Goal: Task Accomplishment & Management: Complete application form

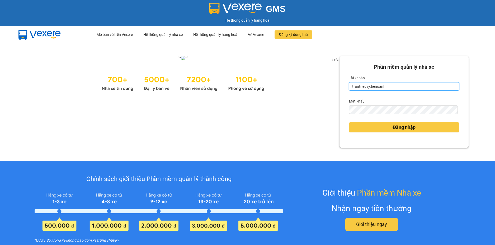
drag, startPoint x: 342, startPoint y: 87, endPoint x: 312, endPoint y: 86, distance: 29.9
click at [312, 86] on div "1 of 2 Phần mềm quản lý nhà xe Tài khoản trantrieuvy.tienoanh Mật khẩu Đăng nhập" at bounding box center [247, 102] width 495 height 118
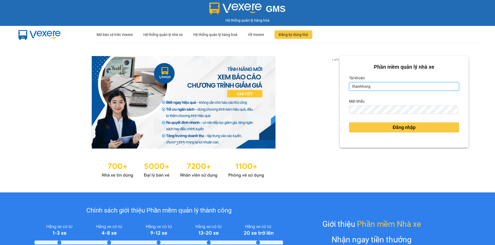
type input "thanhhong.tienoanh"
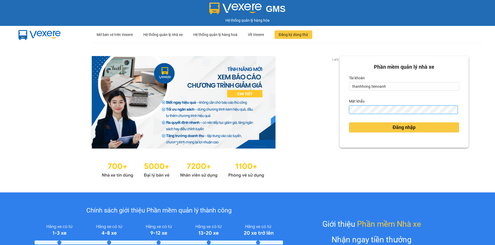
click at [318, 112] on div "1 of 3 Phần mềm quản lý nhà xe Tài khoản thanhhong.tienoanh Mật khẩu Đăng nhập" at bounding box center [247, 118] width 495 height 150
click at [333, 113] on div "1 of 3 Phần mềm quản lý nhà xe Tài khoản thanhhong.tienoanh Mật khẩu Đăng nhập" at bounding box center [247, 118] width 495 height 150
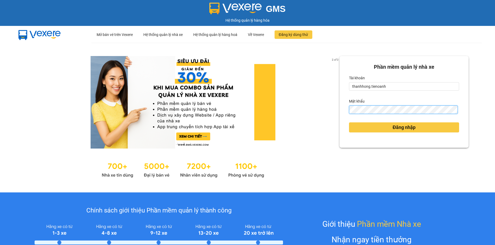
click at [349, 122] on button "Đăng nhập" at bounding box center [404, 127] width 110 height 10
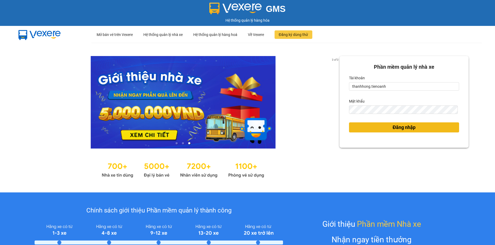
click at [452, 128] on button "Đăng nhập" at bounding box center [404, 127] width 110 height 10
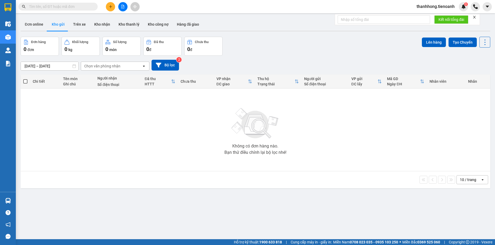
click at [110, 8] on icon "plus" at bounding box center [111, 7] width 4 height 4
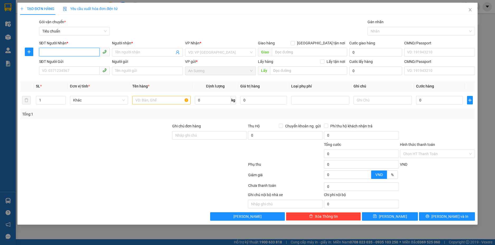
click at [71, 51] on input "SĐT Người Nhận *" at bounding box center [69, 52] width 61 height 8
click at [77, 64] on div "0965332949 - C THỦY" at bounding box center [74, 63] width 65 height 6
type input "0965332949"
type input "C THỦY"
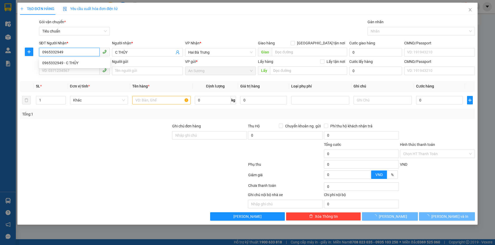
type input "140.000"
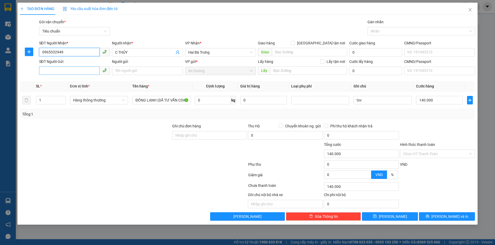
type input "0965332949"
click at [77, 68] on input "SĐT Người Gửi" at bounding box center [69, 70] width 61 height 8
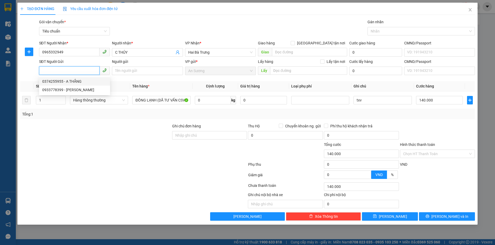
click at [67, 82] on div "0374255955 - A THẮNG" at bounding box center [74, 81] width 65 height 6
type input "0374255955"
type input "A THẮNG"
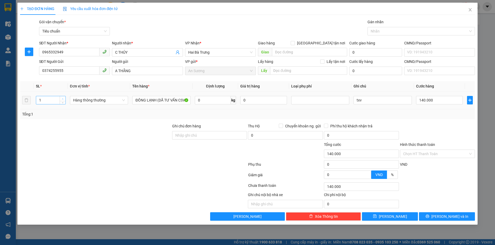
type input "2"
click at [64, 98] on span "up" at bounding box center [62, 98] width 3 height 3
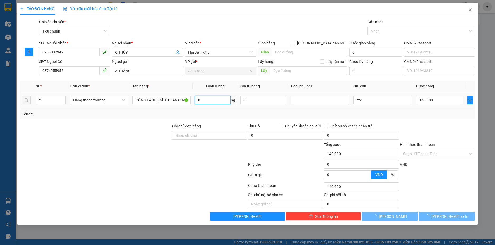
click at [208, 102] on input "0" at bounding box center [213, 100] width 36 height 8
type input "0"
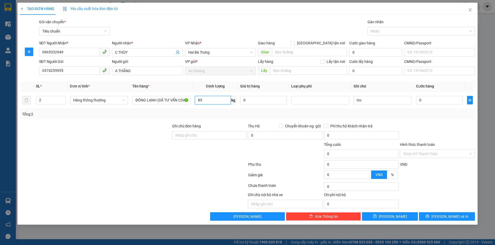
type input "85"
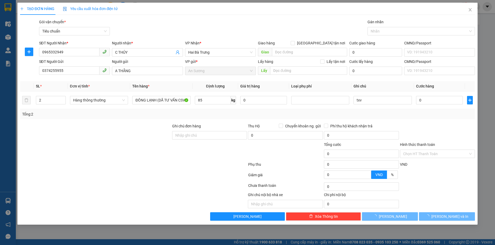
click at [123, 145] on div at bounding box center [96, 151] width 152 height 18
type input "128.800"
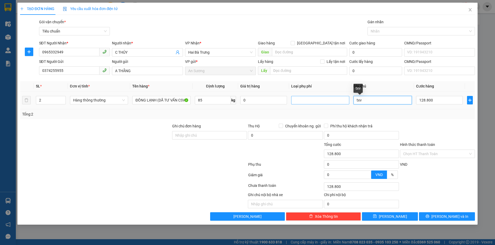
drag, startPoint x: 366, startPoint y: 102, endPoint x: 344, endPoint y: 101, distance: 21.7
click at [344, 101] on tr "2 Hàng thông thường ĐÔNG LẠNH (DÃ TƯ VẤN CSVC)) 85 kg 0 txv 128.800" at bounding box center [248, 100] width 456 height 18
drag, startPoint x: 359, startPoint y: 100, endPoint x: 326, endPoint y: 103, distance: 33.7
click at [326, 103] on tr "2 Hàng thông thường ĐÔNG LẠNH (DÃ TƯ VẤN CSVC)) 85 kg 0 2 txV 128.800" at bounding box center [248, 100] width 456 height 18
type input "2 TXV"
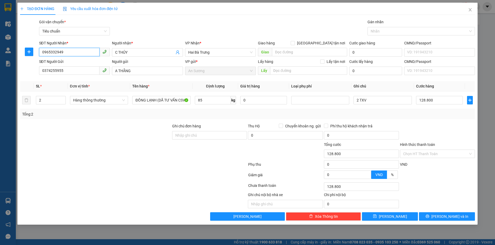
drag, startPoint x: 65, startPoint y: 54, endPoint x: 14, endPoint y: 49, distance: 51.3
click at [14, 49] on div "TẠO ĐƠN HÀNG Yêu cầu xuất hóa đơn điện tử Transit Pickup Surcharge Ids Transit …" at bounding box center [247, 122] width 495 height 245
click at [434, 101] on input "128.800" at bounding box center [439, 100] width 47 height 8
type input "2"
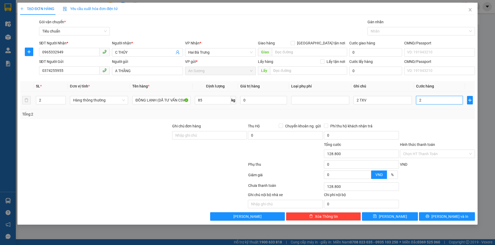
type input "2"
type input "28"
type input "280"
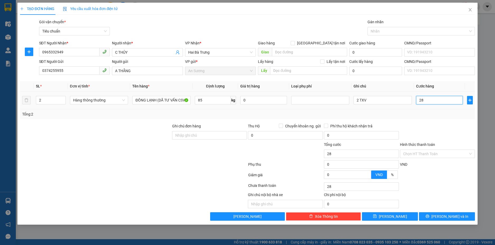
type input "280"
type input "280.000"
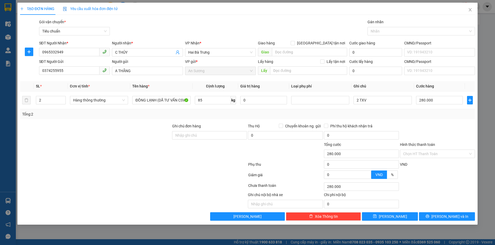
click at [435, 137] on div at bounding box center [438, 132] width 76 height 18
click at [453, 215] on span "[PERSON_NAME] và In" at bounding box center [450, 216] width 37 height 6
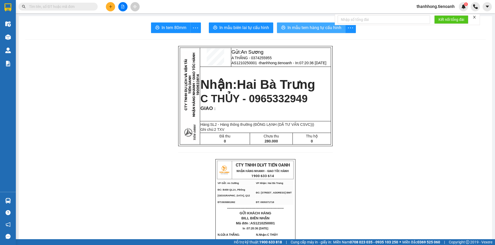
click at [289, 28] on span "In mẫu tem hàng tự cấu hình" at bounding box center [315, 27] width 54 height 7
drag, startPoint x: 375, startPoint y: 141, endPoint x: 471, endPoint y: 189, distance: 107.8
drag, startPoint x: 471, startPoint y: 189, endPoint x: 411, endPoint y: 239, distance: 77.6
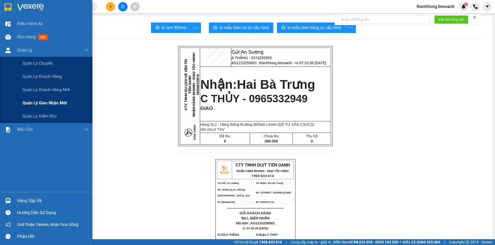
click at [44, 103] on span "Quản lý giao nhận mới" at bounding box center [44, 103] width 44 height 7
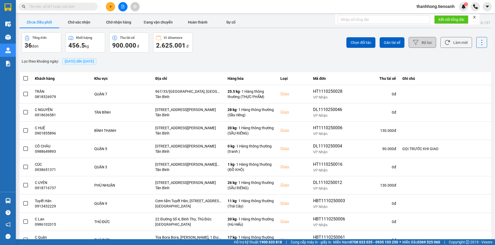
click at [427, 44] on button "Bộ lọc" at bounding box center [422, 42] width 27 height 11
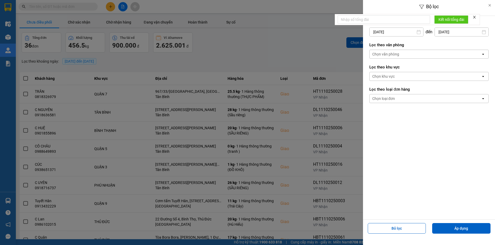
click at [401, 52] on div "Chọn văn phòng" at bounding box center [426, 54] width 112 height 8
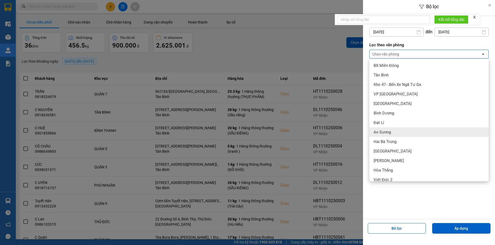
click at [386, 134] on span "An Sương" at bounding box center [382, 131] width 17 height 5
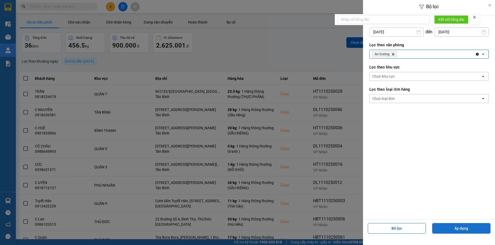
click at [455, 233] on button "Áp dụng" at bounding box center [462, 228] width 58 height 11
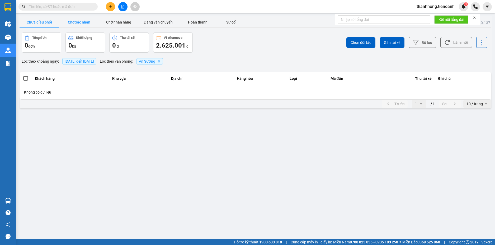
click at [79, 22] on button "Chờ xác nhận" at bounding box center [79, 22] width 40 height 11
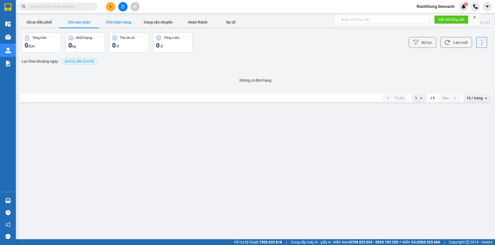
click at [123, 24] on button "Chờ nhận hàng" at bounding box center [119, 22] width 40 height 11
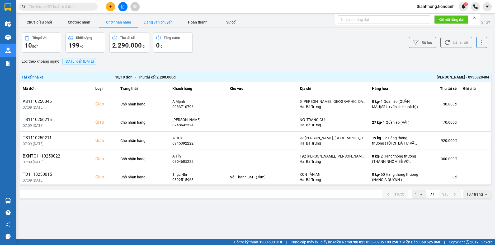
click at [167, 24] on button "Đang vận chuyển" at bounding box center [158, 22] width 40 height 11
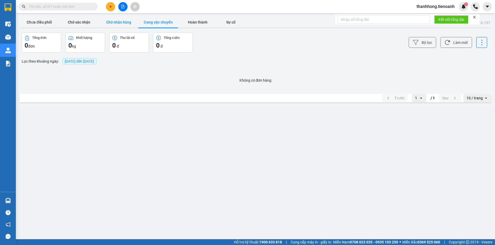
click at [120, 23] on button "Chờ nhận hàng" at bounding box center [119, 22] width 40 height 11
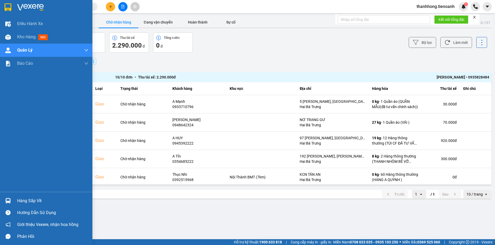
click at [6, 8] on img at bounding box center [7, 7] width 7 height 8
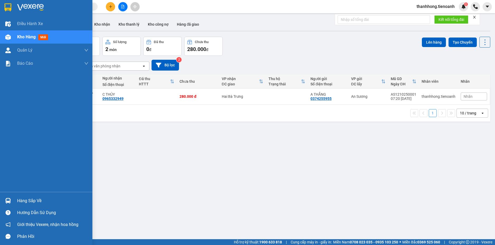
click at [6, 7] on img at bounding box center [7, 7] width 7 height 8
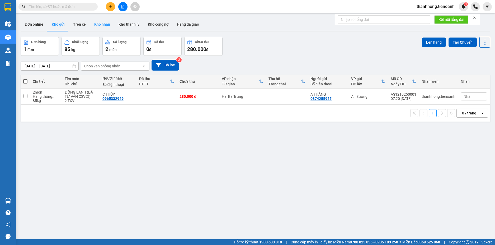
click at [105, 25] on button "Kho nhận" at bounding box center [102, 24] width 24 height 13
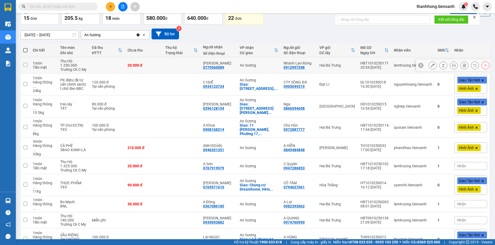
scroll to position [47, 0]
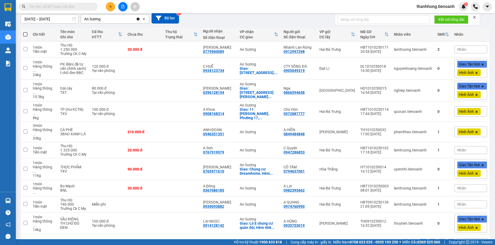
click at [461, 240] on div "10 / trang" at bounding box center [468, 242] width 16 height 5
click at [463, 214] on span "100 / trang" at bounding box center [466, 214] width 19 height 5
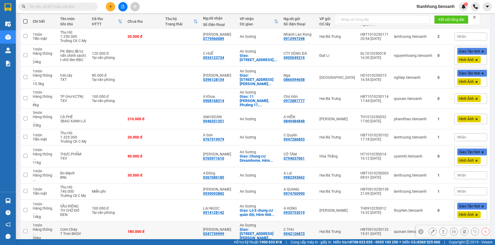
scroll to position [58, 0]
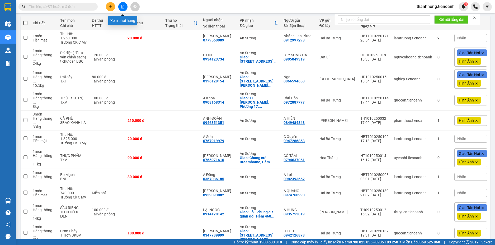
click at [120, 7] on button at bounding box center [122, 6] width 9 height 9
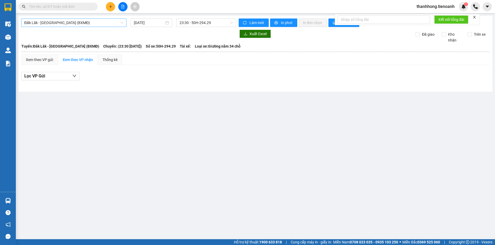
click at [76, 23] on span "Đăk Lăk - [GEOGRAPHIC_DATA] (BXMĐ)" at bounding box center [73, 23] width 99 height 8
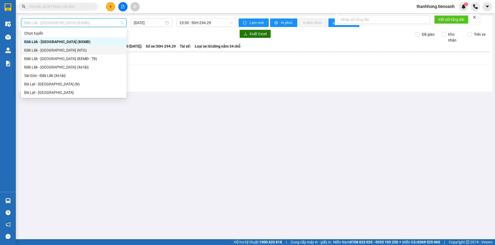
click at [53, 52] on div "Đăk Lăk - [GEOGRAPHIC_DATA] (NTG)" at bounding box center [73, 50] width 99 height 6
type input "[DATE]"
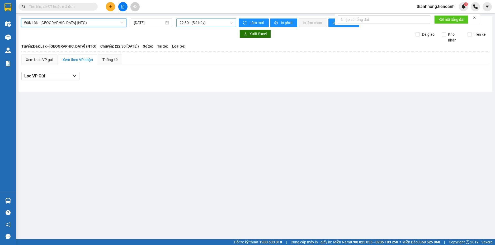
click at [189, 23] on span "22:30 - (Đã hủy)" at bounding box center [206, 23] width 53 height 8
click at [45, 60] on div "Xem theo VP gửi" at bounding box center [39, 60] width 27 height 6
click at [71, 22] on span "Đăk Lăk - [GEOGRAPHIC_DATA] (NTG)" at bounding box center [73, 23] width 99 height 8
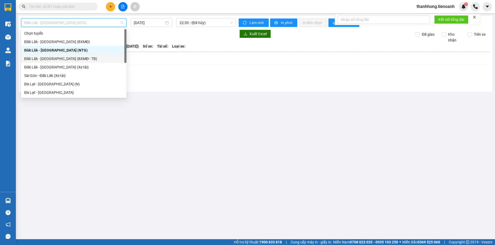
click at [55, 60] on div "Đăk Lăk - [GEOGRAPHIC_DATA] (BXMĐ - TB)" at bounding box center [73, 59] width 99 height 6
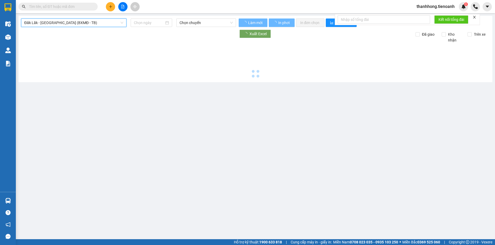
type input "[DATE]"
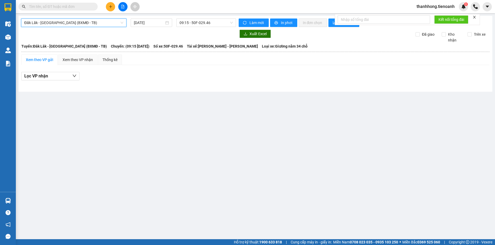
click at [62, 22] on span "Đăk Lăk - [GEOGRAPHIC_DATA] (BXMĐ - TB)" at bounding box center [73, 23] width 99 height 8
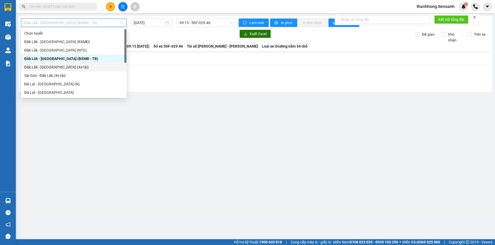
click at [58, 67] on div "Đăk Lăk - [GEOGRAPHIC_DATA] (Xe tải)" at bounding box center [73, 67] width 99 height 6
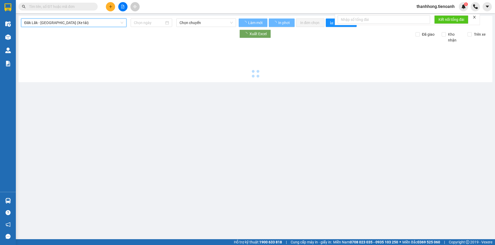
type input "[DATE]"
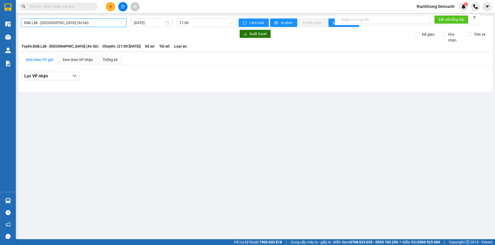
click at [62, 21] on span "Đăk Lăk - [GEOGRAPHIC_DATA] (Xe tải)" at bounding box center [73, 23] width 99 height 8
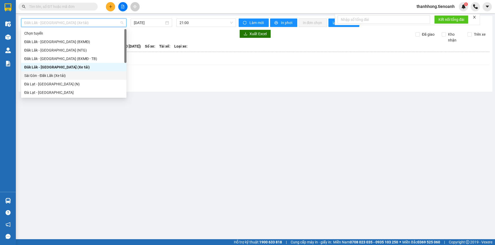
click at [51, 77] on div "Sài Gòn - Đăk Lăk (Xe tải)" at bounding box center [73, 76] width 99 height 6
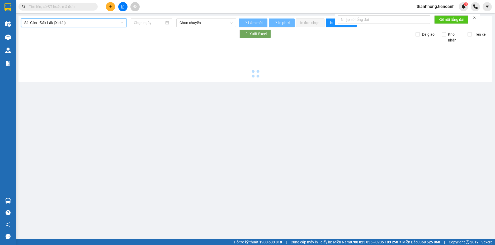
type input "[DATE]"
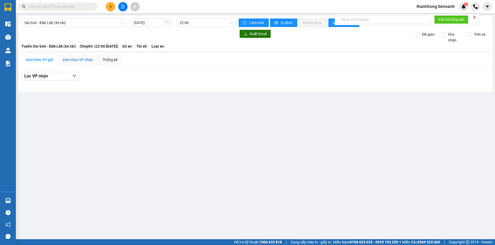
click at [72, 61] on div "Xem theo VP nhận" at bounding box center [78, 60] width 30 height 6
click at [35, 58] on div "Xem theo VP gửi" at bounding box center [39, 60] width 27 height 6
click at [50, 24] on span "Sài Gòn - Đăk Lăk (Xe tải)" at bounding box center [73, 23] width 99 height 8
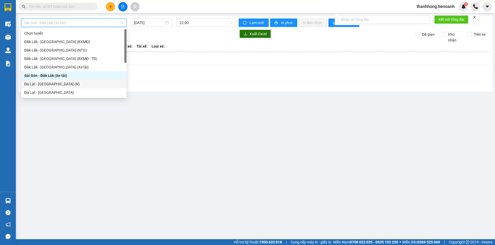
click at [49, 85] on div "Đà Lạt - [GEOGRAPHIC_DATA] (N)" at bounding box center [73, 84] width 99 height 6
type input "[DATE]"
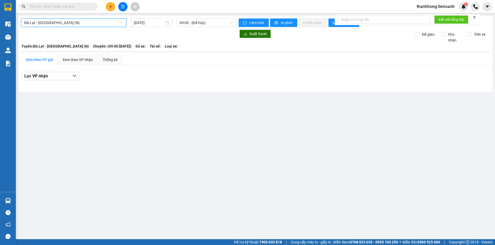
click at [59, 22] on span "Đà Lạt - [GEOGRAPHIC_DATA] (N)" at bounding box center [73, 23] width 99 height 8
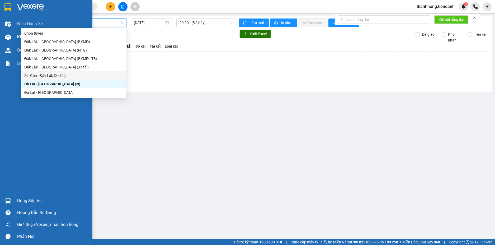
click at [15, 34] on div "Kho hàng mới" at bounding box center [46, 36] width 92 height 13
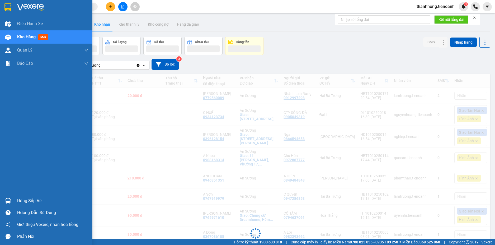
click at [30, 38] on span "Kho hàng" at bounding box center [26, 36] width 18 height 5
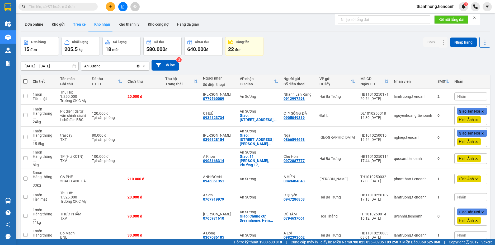
click at [84, 22] on button "Trên xe" at bounding box center [79, 24] width 21 height 13
type input "[DATE] – [DATE]"
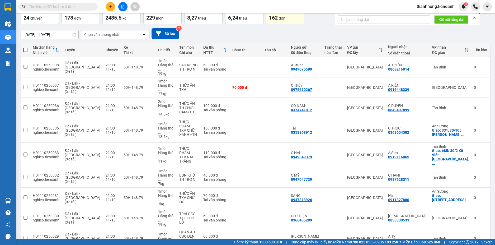
scroll to position [32, 0]
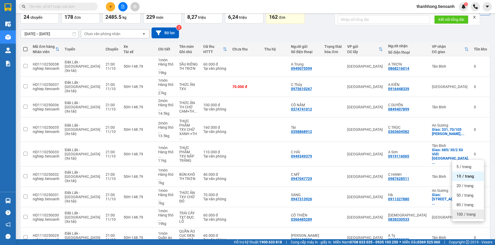
click at [466, 217] on div "100 / trang" at bounding box center [469, 215] width 32 height 10
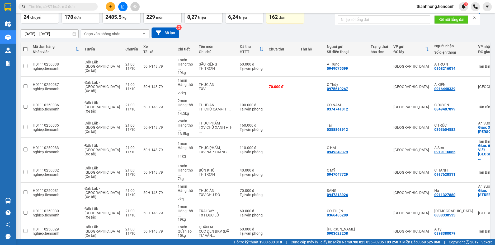
click at [26, 48] on span at bounding box center [25, 49] width 4 height 4
click at [25, 47] on input "checkbox" at bounding box center [25, 47] width 0 height 0
checkbox input "true"
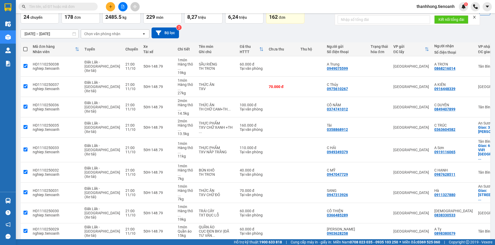
checkbox input "true"
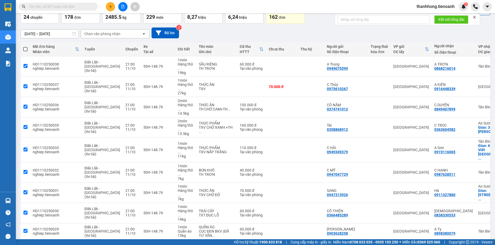
checkbox input "true"
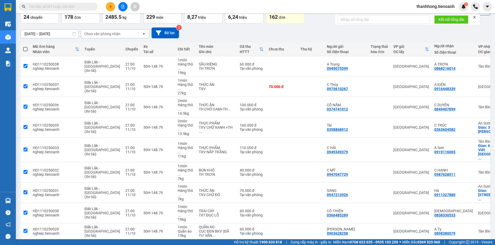
checkbox input "true"
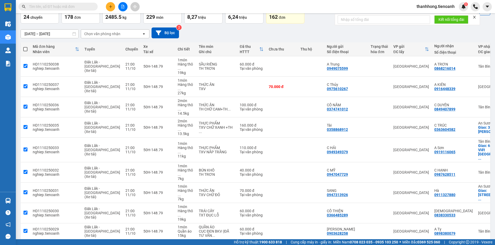
checkbox input "true"
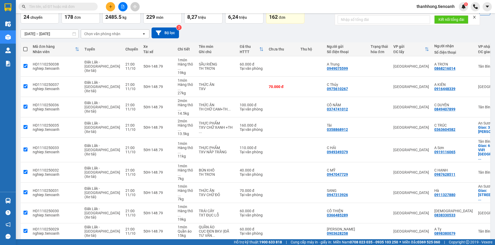
checkbox input "true"
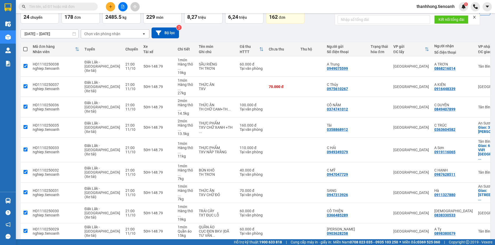
checkbox input "true"
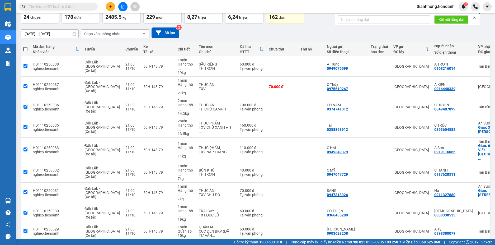
checkbox input "true"
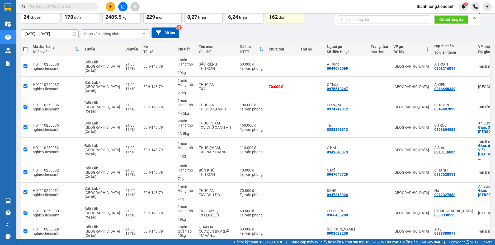
checkbox input "true"
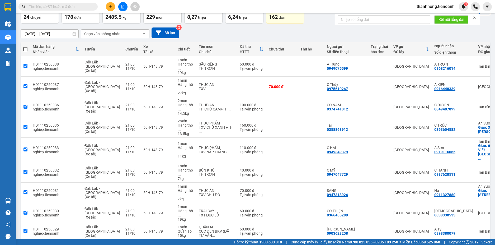
checkbox input "true"
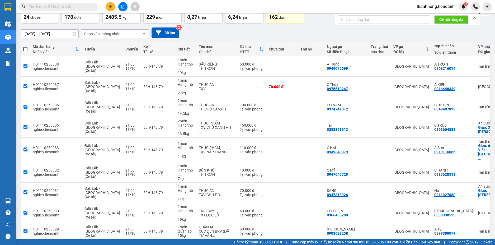
checkbox input "true"
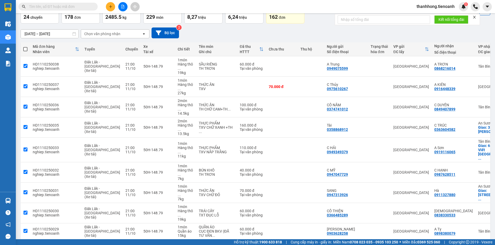
checkbox input "true"
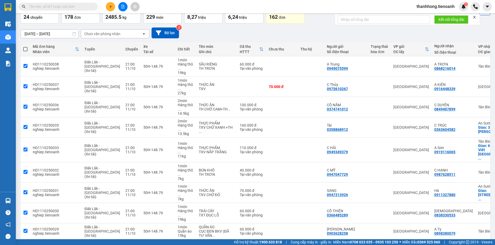
checkbox input "true"
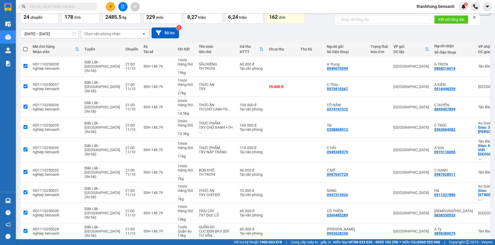
checkbox input "true"
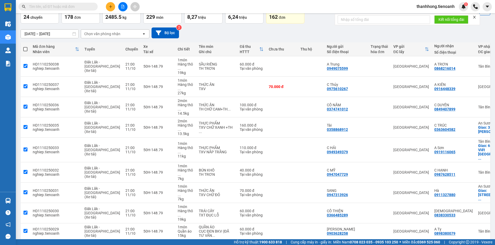
checkbox input "true"
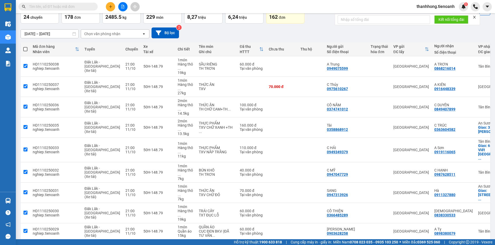
checkbox input "true"
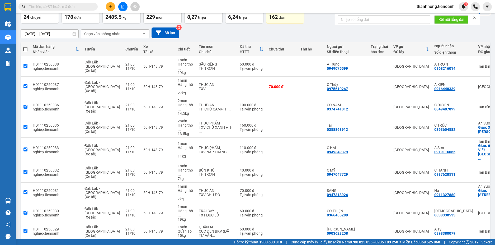
checkbox input "true"
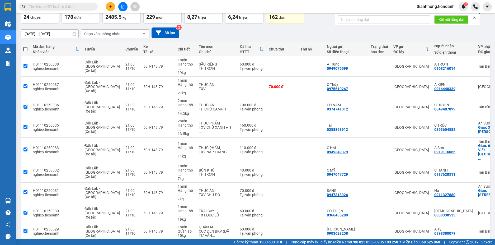
checkbox input "true"
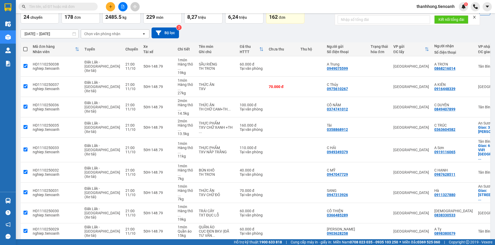
checkbox input "true"
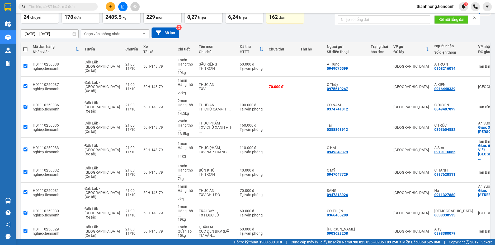
checkbox input "true"
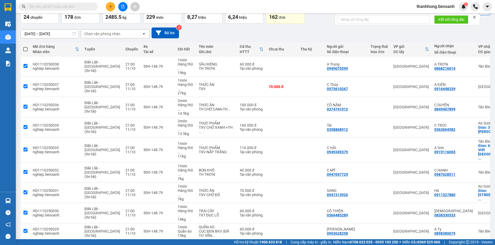
checkbox input "true"
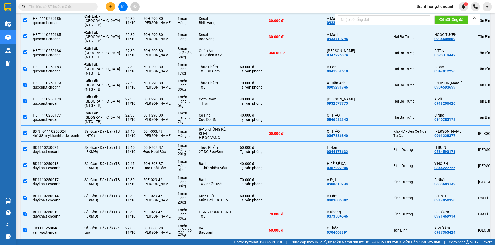
scroll to position [783, 0]
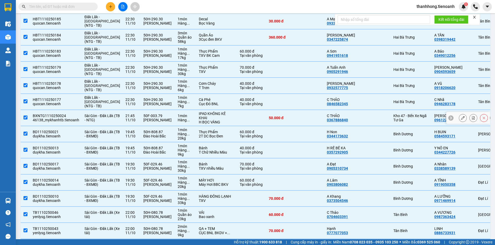
click at [26, 119] on input "checkbox" at bounding box center [26, 117] width 4 height 4
checkbox input "false"
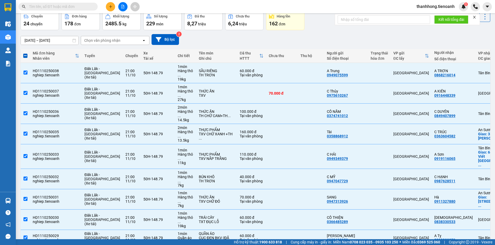
scroll to position [0, 0]
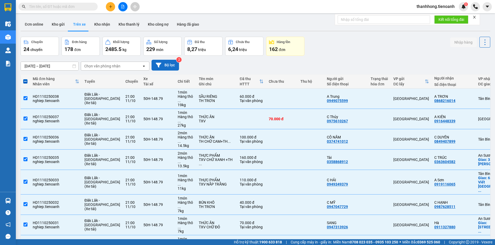
click at [170, 63] on button "Bộ lọc" at bounding box center [165, 65] width 27 height 11
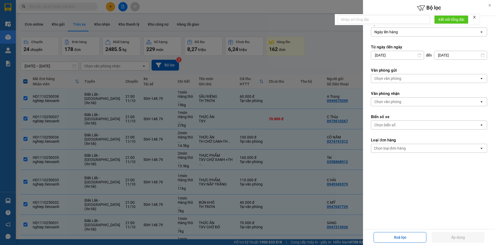
click at [386, 80] on div "Chọn văn phòng" at bounding box center [388, 78] width 27 height 5
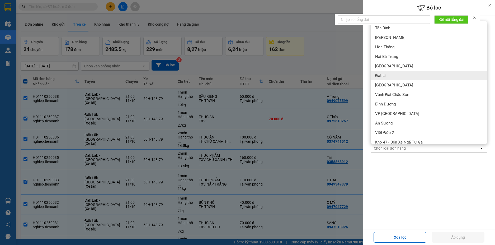
click at [341, 54] on div at bounding box center [247, 122] width 495 height 245
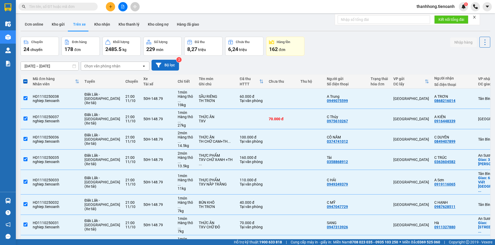
click at [168, 66] on button "Bộ lọc" at bounding box center [165, 65] width 27 height 11
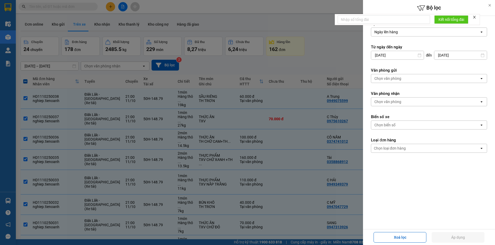
click at [114, 63] on div at bounding box center [247, 122] width 495 height 245
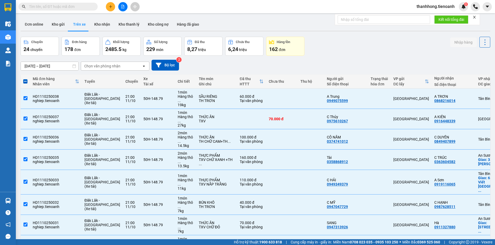
click at [113, 63] on div at bounding box center [247, 122] width 495 height 245
click at [112, 67] on div "Chọn văn phòng nhận" at bounding box center [102, 65] width 36 height 5
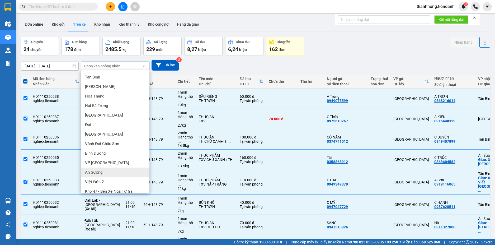
click at [97, 173] on span "An Sương" at bounding box center [93, 172] width 17 height 5
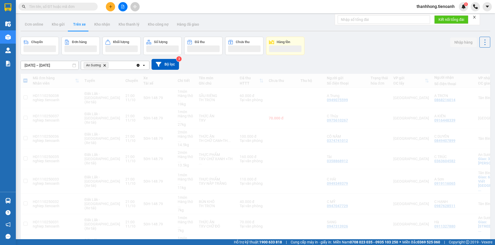
checkbox input "false"
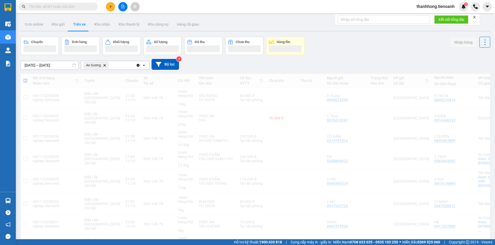
checkbox input "false"
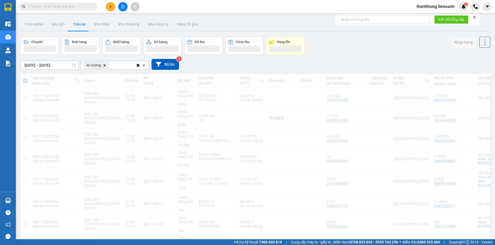
checkbox input "false"
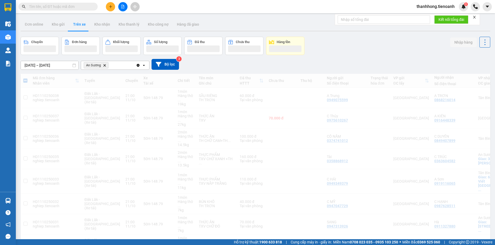
checkbox input "false"
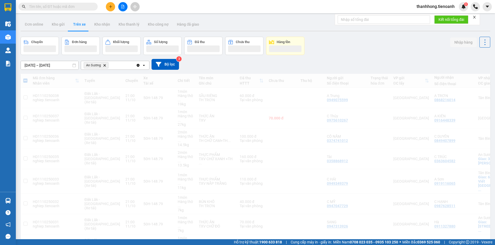
checkbox input "false"
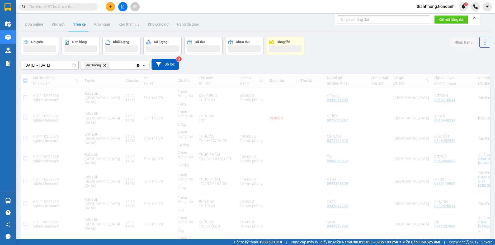
checkbox input "false"
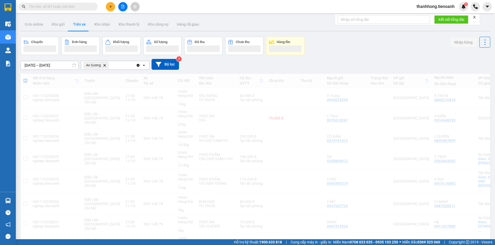
checkbox input "false"
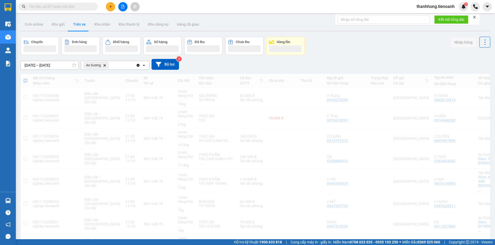
checkbox input "false"
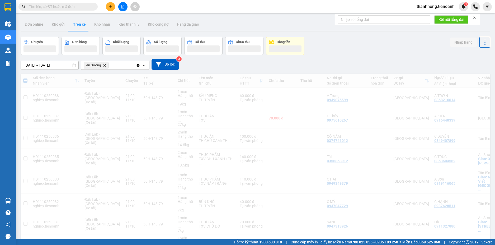
checkbox input "false"
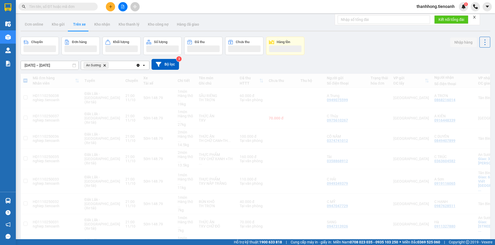
checkbox input "false"
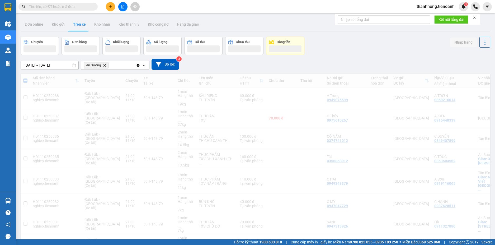
checkbox input "false"
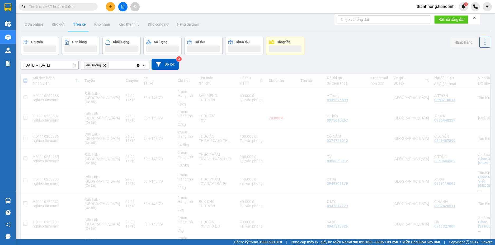
checkbox input "false"
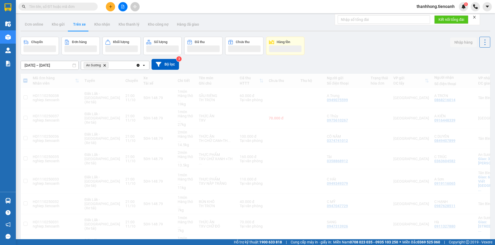
checkbox input "false"
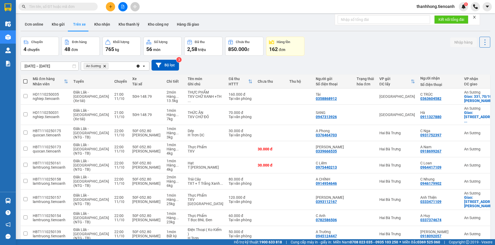
click at [26, 82] on span at bounding box center [25, 81] width 4 height 4
click at [25, 79] on input "checkbox" at bounding box center [25, 79] width 0 height 0
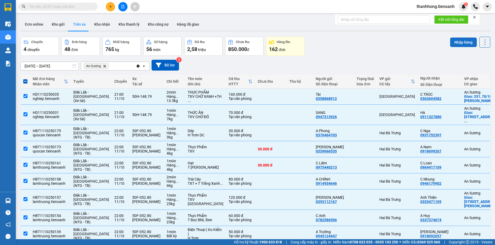
click at [456, 45] on button "Nhập hàng" at bounding box center [463, 43] width 27 height 10
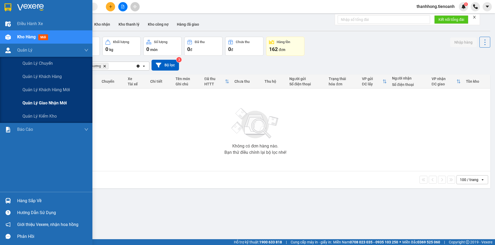
click at [43, 101] on span "Quản lý giao nhận mới" at bounding box center [44, 103] width 44 height 7
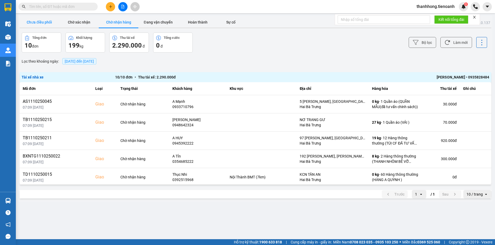
click at [35, 22] on button "Chưa điều phối" at bounding box center [40, 22] width 40 height 11
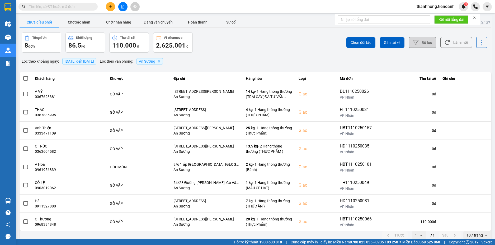
click at [419, 44] on button "Bộ lọc" at bounding box center [422, 42] width 27 height 11
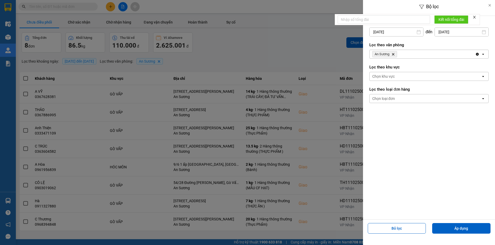
click at [295, 51] on div at bounding box center [247, 122] width 495 height 245
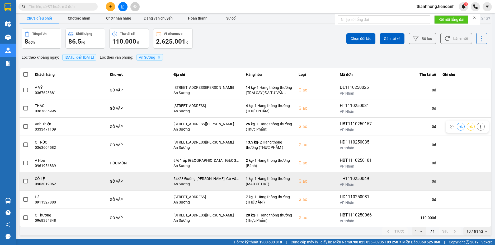
scroll to position [4, 0]
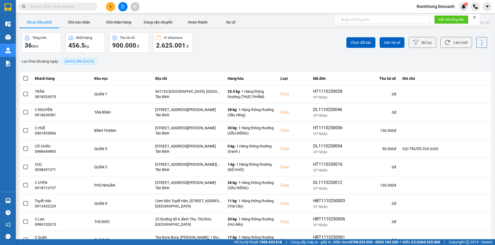
click at [82, 8] on input "text" at bounding box center [60, 7] width 62 height 6
paste input "0965332949"
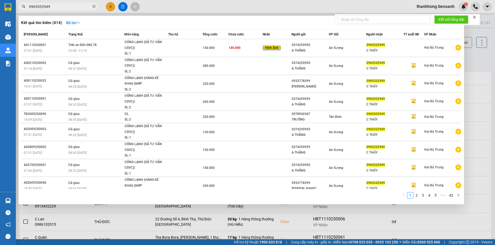
drag, startPoint x: 60, startPoint y: 7, endPoint x: -7, endPoint y: 7, distance: 66.8
click at [0, 7] on html "Kết quả tìm kiếm ( 414 ) Bộ lọc Mã ĐH Trạng thái Món hàng Thu hộ Tổng cước Chưa…" at bounding box center [247, 122] width 495 height 245
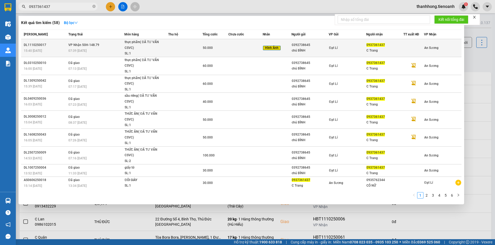
type input "0937361437"
click at [224, 51] on div "50.000" at bounding box center [215, 48] width 25 height 6
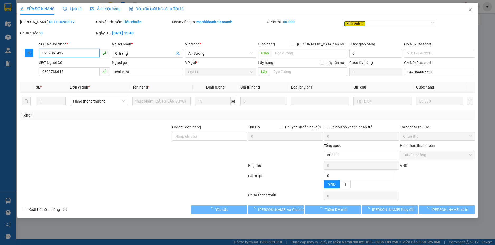
type input "0937361437"
type input "C Trang"
type input "0392738645"
type input "chú BÌNH"
type input "042054006591"
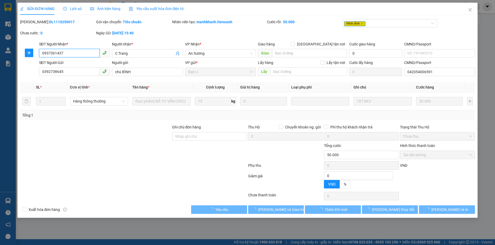
type input "0"
type input "50.000"
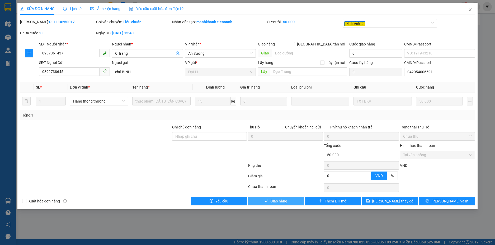
click at [278, 202] on span "Giao hàng" at bounding box center [279, 201] width 17 height 6
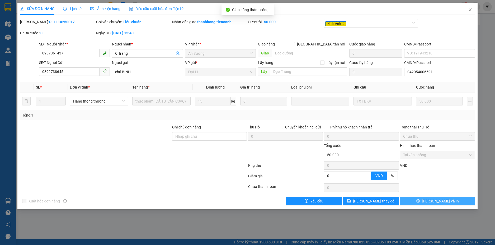
click at [443, 202] on span "[PERSON_NAME] và In" at bounding box center [440, 201] width 37 height 6
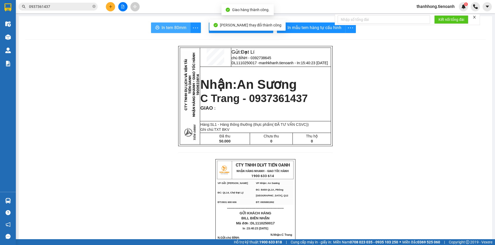
click at [160, 24] on button "In tem 80mm" at bounding box center [171, 27] width 40 height 11
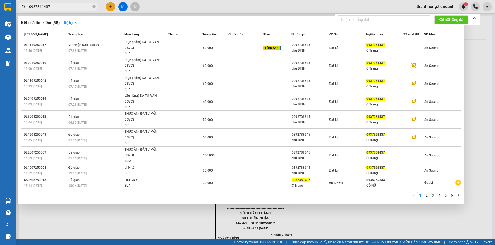
click at [67, 8] on input "0937361437" at bounding box center [60, 7] width 62 height 6
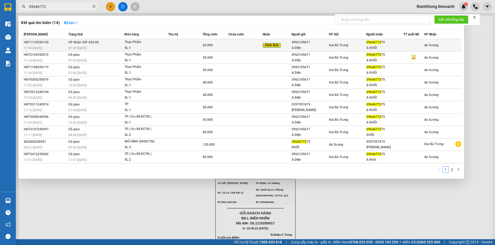
type input "09646772"
click at [249, 44] on td at bounding box center [246, 45] width 34 height 12
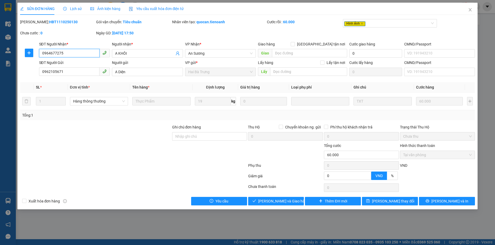
type input "0964677275"
type input "A KHÔI"
type input "0962105671"
type input "A Diện"
type input "0"
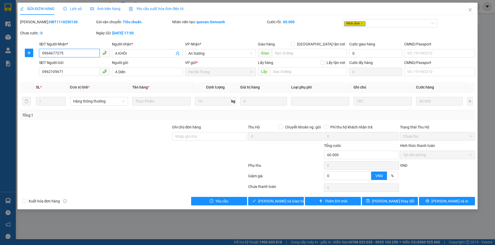
type input "60.000"
click at [273, 202] on span "Giao hàng" at bounding box center [279, 201] width 17 height 6
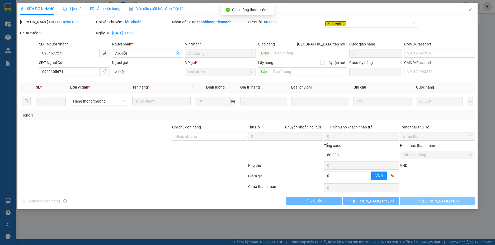
click at [447, 203] on span "[PERSON_NAME] và In" at bounding box center [440, 201] width 37 height 6
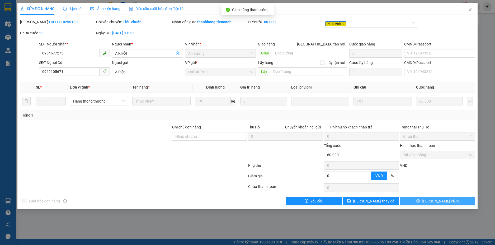
click at [447, 203] on span "[PERSON_NAME] và In" at bounding box center [440, 201] width 37 height 6
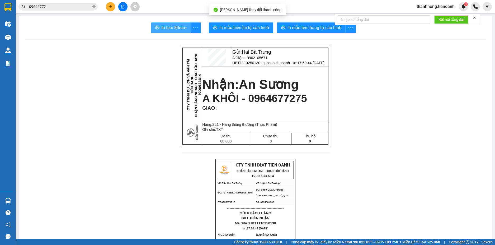
click at [179, 25] on span "In tem 80mm" at bounding box center [174, 27] width 25 height 7
click at [285, 245] on html "Kết quả tìm kiếm ( 14 ) Bộ lọc Mã ĐH Trạng thái Món hàng Thu hộ Tổng cước Chưa …" at bounding box center [247, 122] width 495 height 245
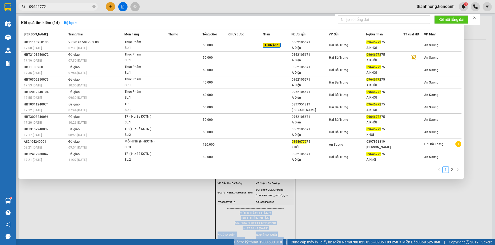
click at [65, 9] on input "09646772" at bounding box center [60, 7] width 62 height 6
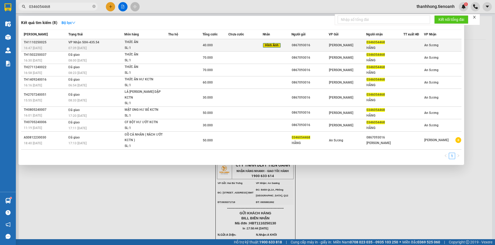
type input "0346054468"
click at [225, 48] on div "40.000" at bounding box center [215, 45] width 25 height 6
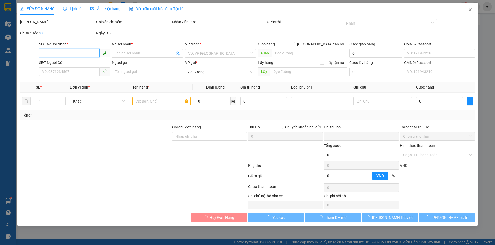
type input "0346054468"
type input "HẰNG"
type input "0867093016"
type input "0"
type input "40.000"
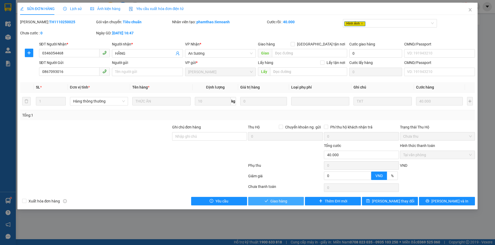
click at [276, 203] on span "Giao hàng" at bounding box center [279, 201] width 17 height 6
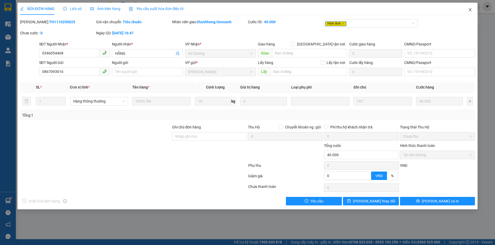
click at [473, 8] on span "Close" at bounding box center [470, 10] width 15 height 15
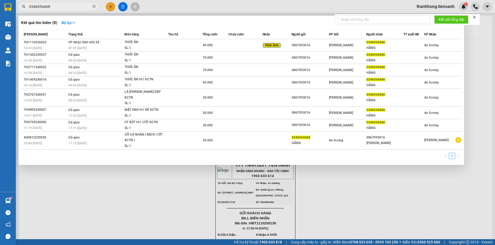
click at [69, 6] on input "0346054468" at bounding box center [60, 7] width 62 height 6
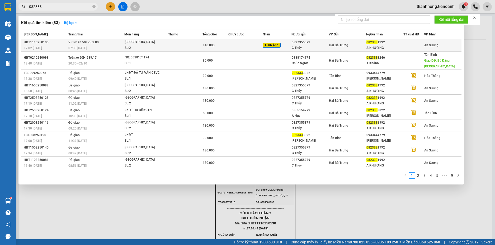
type input "082333"
click at [241, 46] on td at bounding box center [246, 45] width 34 height 12
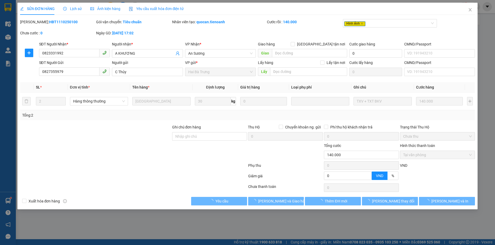
type input "0823331992"
type input "A KHƯƠNG"
type input "0827355979"
type input "C Thủy"
type input "0"
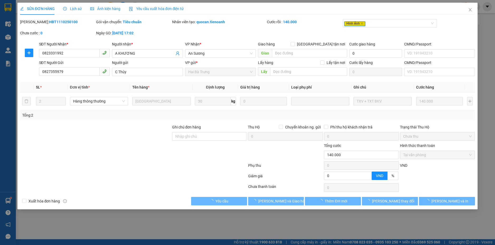
type input "140.000"
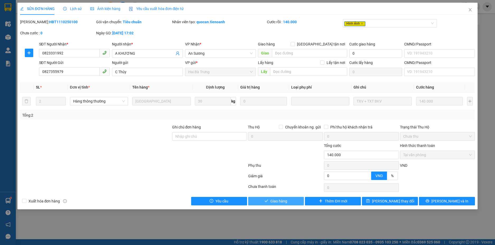
click at [281, 200] on span "Giao hàng" at bounding box center [279, 201] width 17 height 6
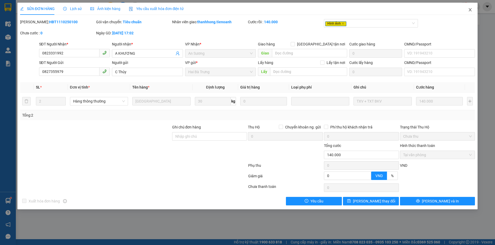
click at [468, 9] on span "Close" at bounding box center [470, 10] width 15 height 15
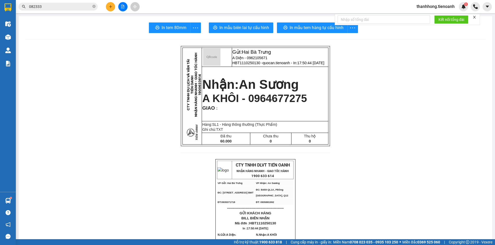
click at [71, 8] on input "082333" at bounding box center [60, 7] width 62 height 6
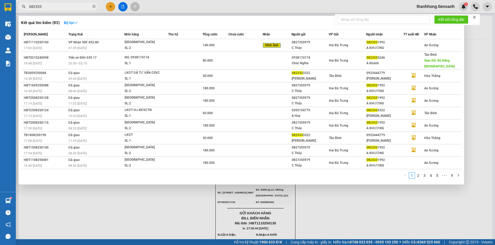
click at [71, 8] on input "082333" at bounding box center [60, 7] width 62 height 6
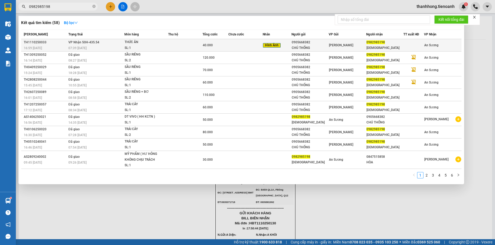
type input "0982985198"
click at [237, 47] on td at bounding box center [246, 45] width 34 height 12
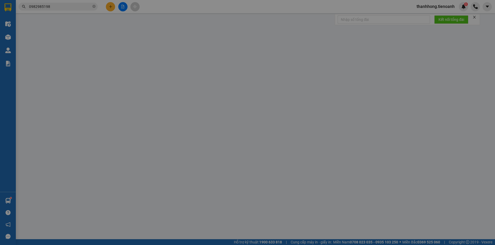
type input "0982985198"
type input "[DEMOGRAPHIC_DATA]"
type input "066176003309"
type input "0905668382"
type input "CHÚ THỐNG"
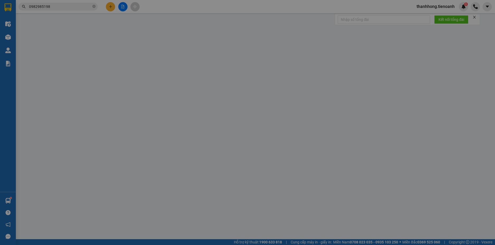
type input "066097007477"
type input "0"
type input "40.000"
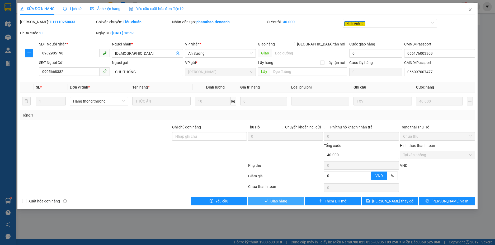
click at [272, 205] on button "Giao hàng" at bounding box center [276, 201] width 56 height 8
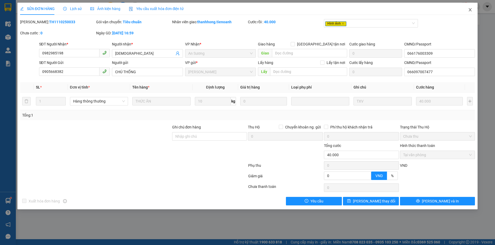
click at [473, 14] on span "Close" at bounding box center [470, 10] width 15 height 15
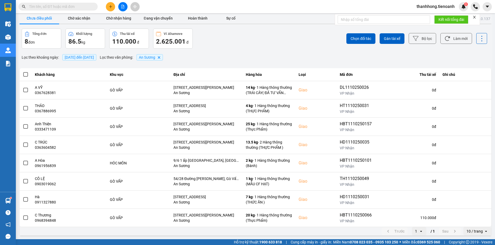
scroll to position [4, 0]
click at [83, 7] on input "text" at bounding box center [60, 7] width 62 height 6
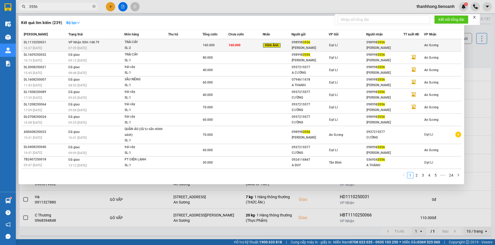
type input "3556"
click at [142, 43] on div "TRÁI CÂY" at bounding box center [145, 42] width 40 height 6
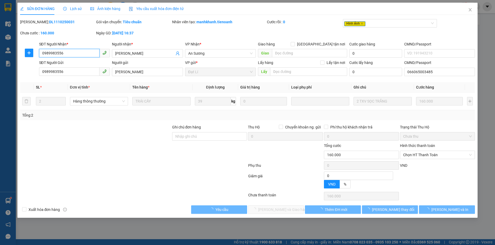
type input "0989983556"
type input "[PERSON_NAME]"
type input "0989983556"
type input "[PERSON_NAME]"
type input "066065003485"
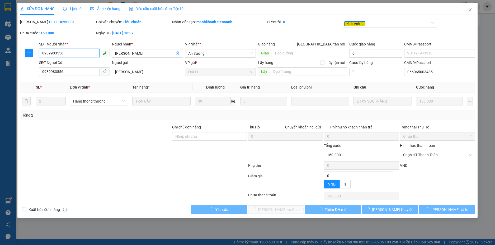
type input "0"
type input "160.000"
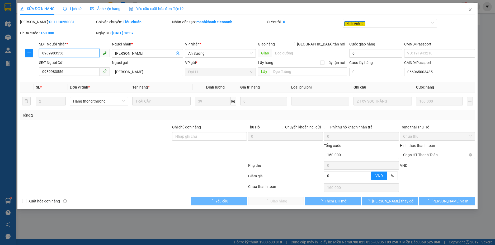
click at [442, 154] on span "Chọn HT Thanh Toán" at bounding box center [437, 155] width 69 height 8
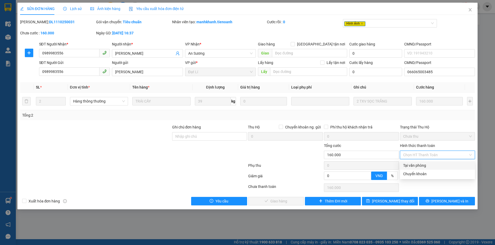
click at [431, 165] on div "Tại văn phòng" at bounding box center [437, 165] width 69 height 6
type input "0"
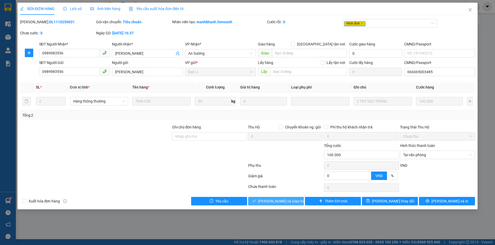
click at [285, 201] on span "Lưu và Giao hàng" at bounding box center [283, 201] width 51 height 6
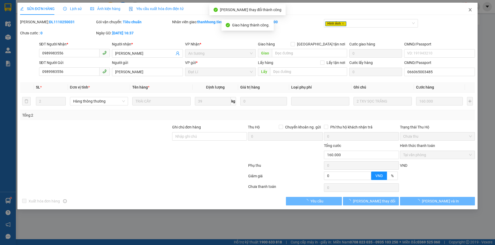
click at [468, 8] on icon "close" at bounding box center [470, 10] width 4 height 4
